Goal: Task Accomplishment & Management: Manage account settings

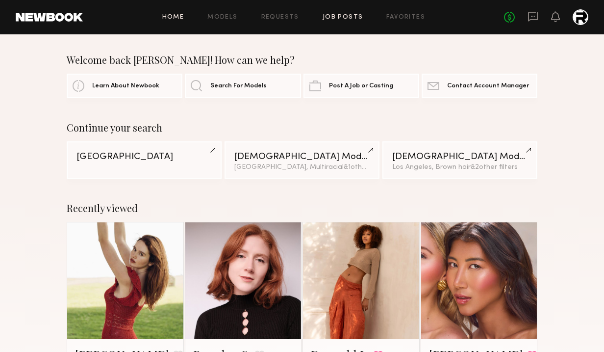
click at [337, 16] on link "Job Posts" at bounding box center [343, 17] width 41 height 6
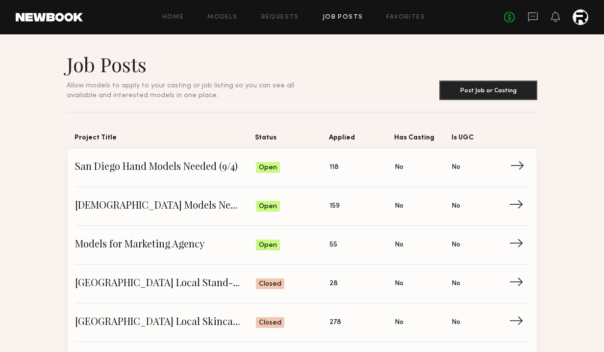
click at [296, 166] on span "Status: Open" at bounding box center [293, 167] width 74 height 15
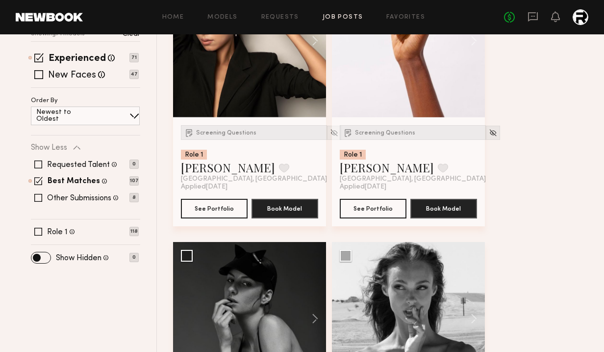
scroll to position [217, 0]
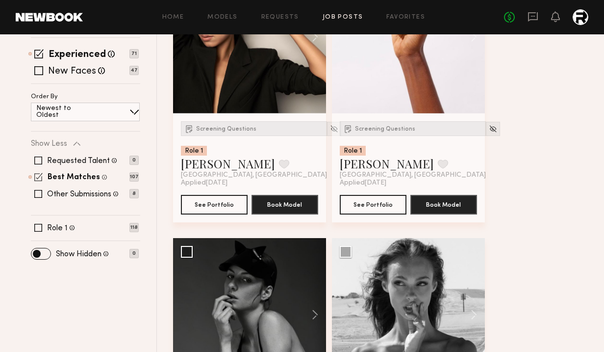
click at [35, 176] on span at bounding box center [38, 177] width 8 height 8
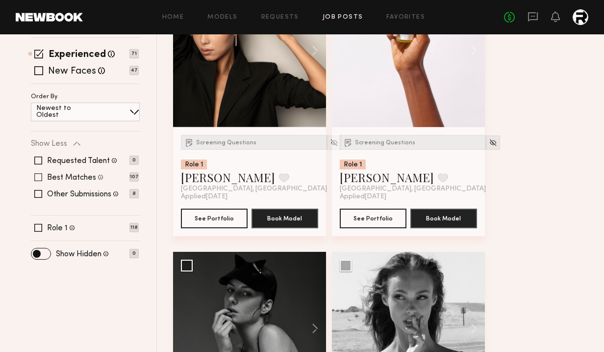
click at [39, 178] on span at bounding box center [38, 177] width 8 height 8
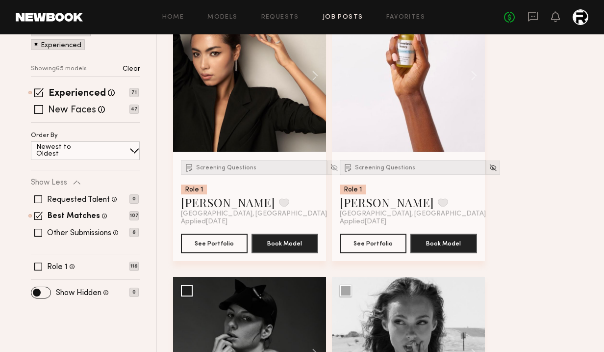
scroll to position [183, 0]
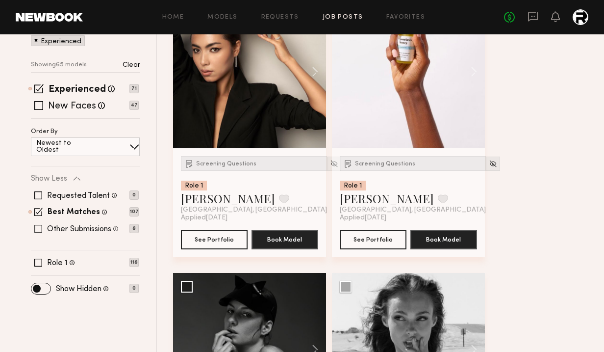
click at [38, 230] on span at bounding box center [38, 229] width 8 height 8
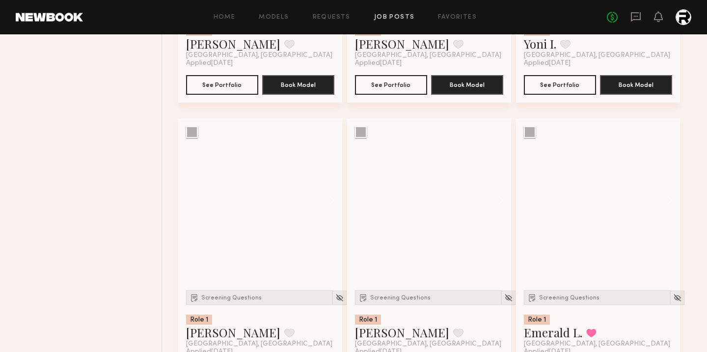
scroll to position [6467, 0]
